Goal: Information Seeking & Learning: Learn about a topic

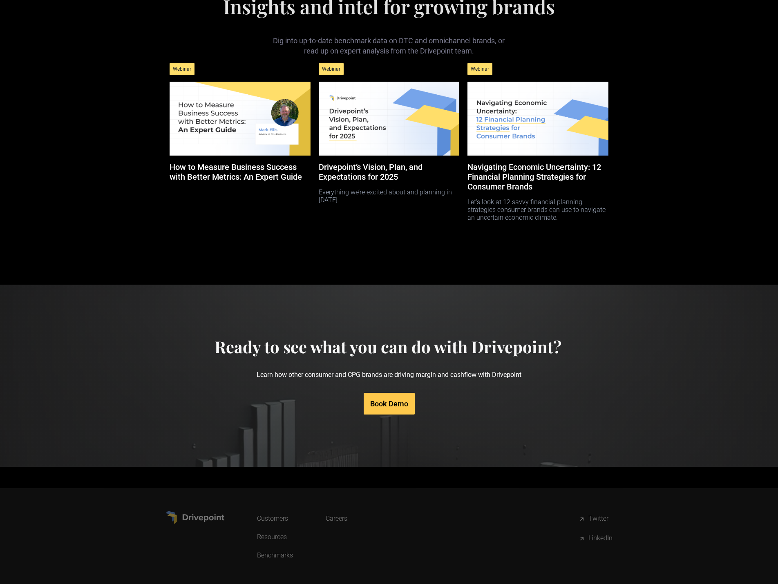
scroll to position [3629, 0]
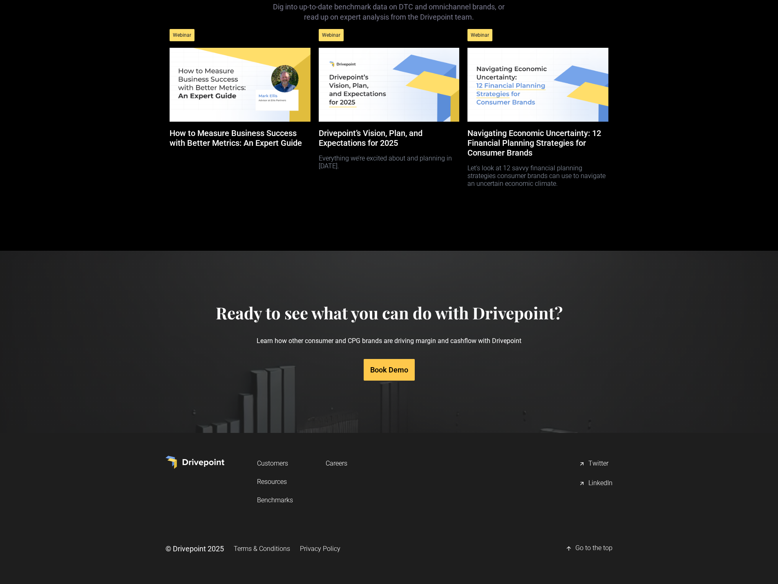
click at [269, 483] on link "Resources" at bounding box center [275, 481] width 36 height 15
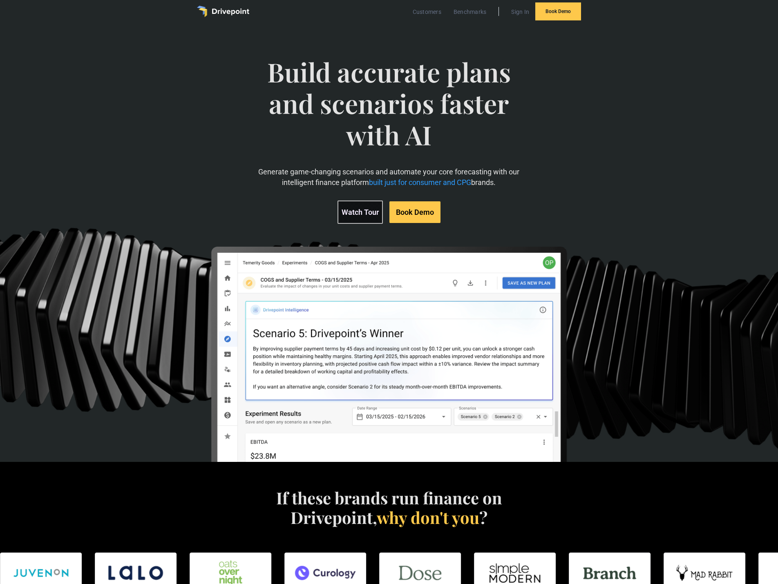
scroll to position [0, 0]
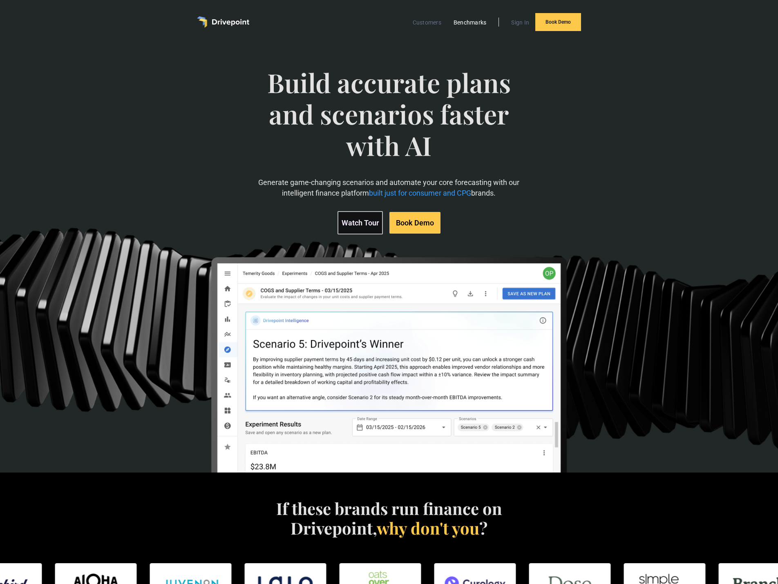
click at [472, 23] on link "Benchmarks" at bounding box center [470, 22] width 41 height 11
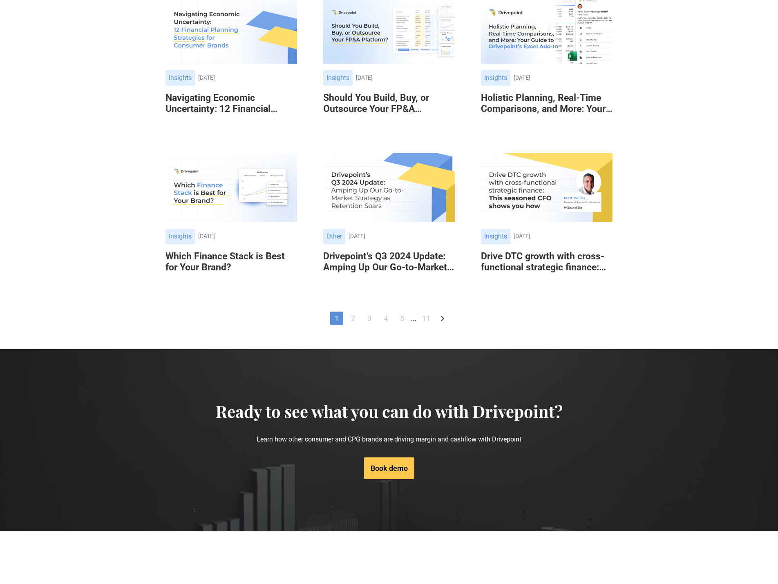
scroll to position [534, 0]
